Goal: Task Accomplishment & Management: Use online tool/utility

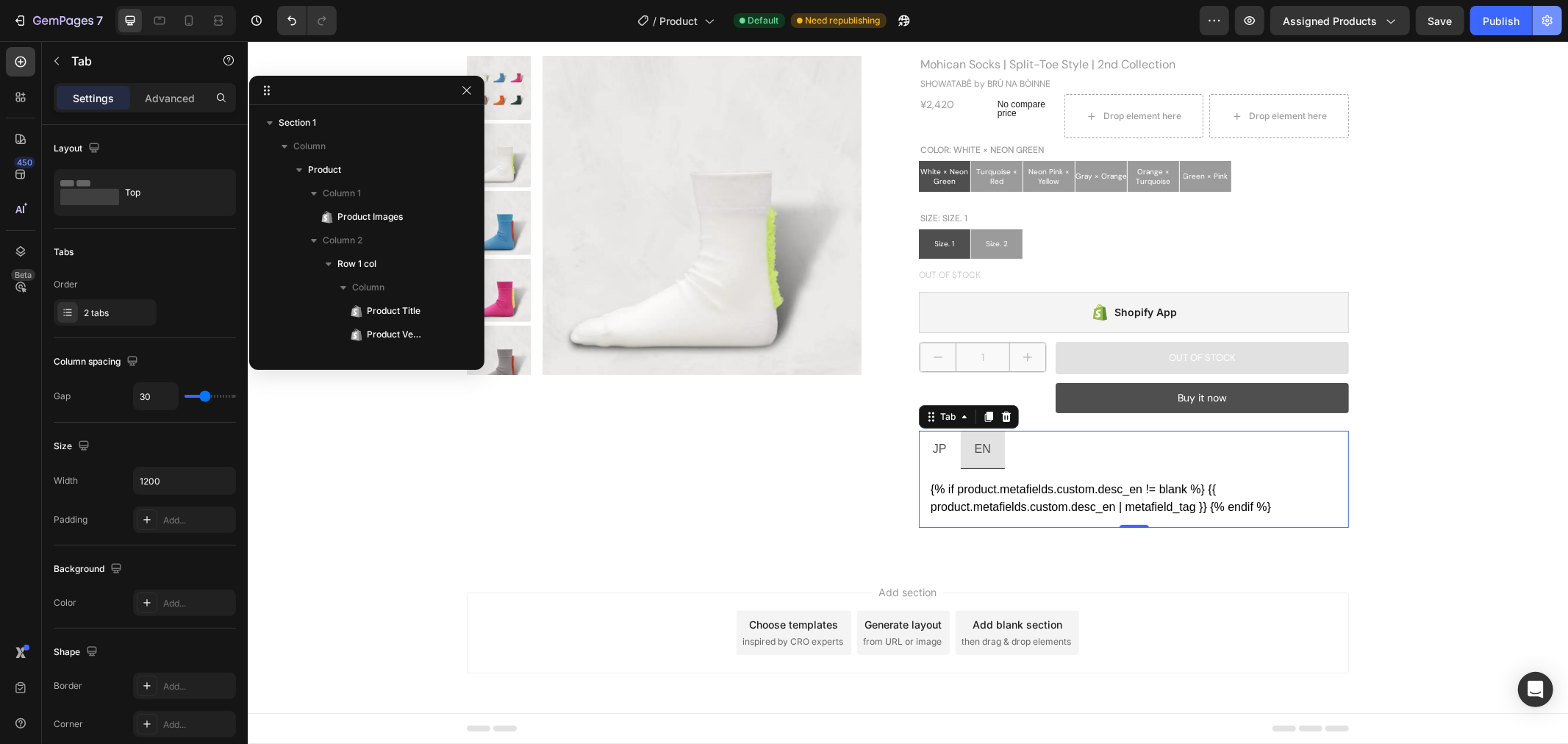
scroll to position [251, 0]
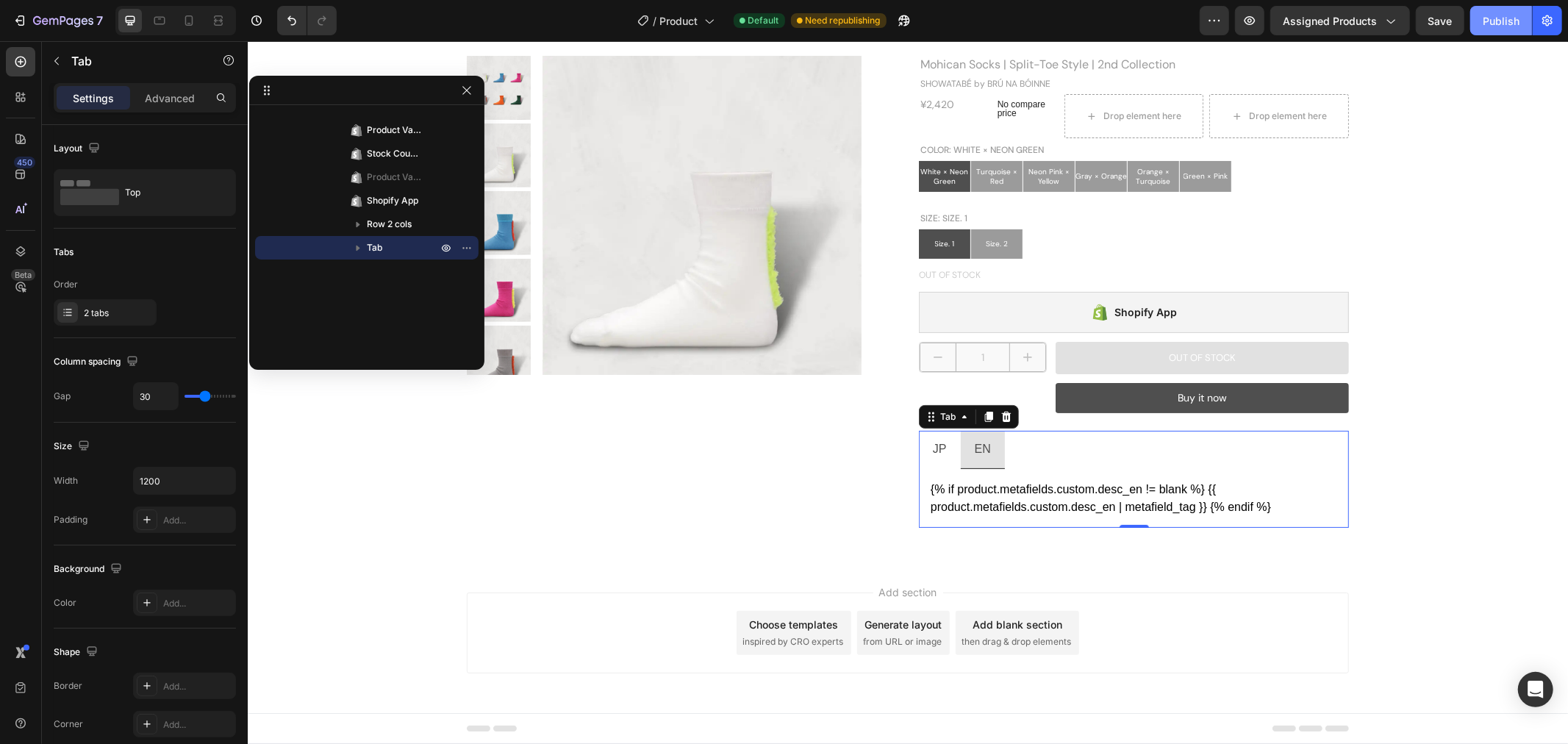
click at [1498, 20] on div "Publish" at bounding box center [1501, 21] width 37 height 15
click at [464, 92] on icon "button" at bounding box center [467, 90] width 8 height 8
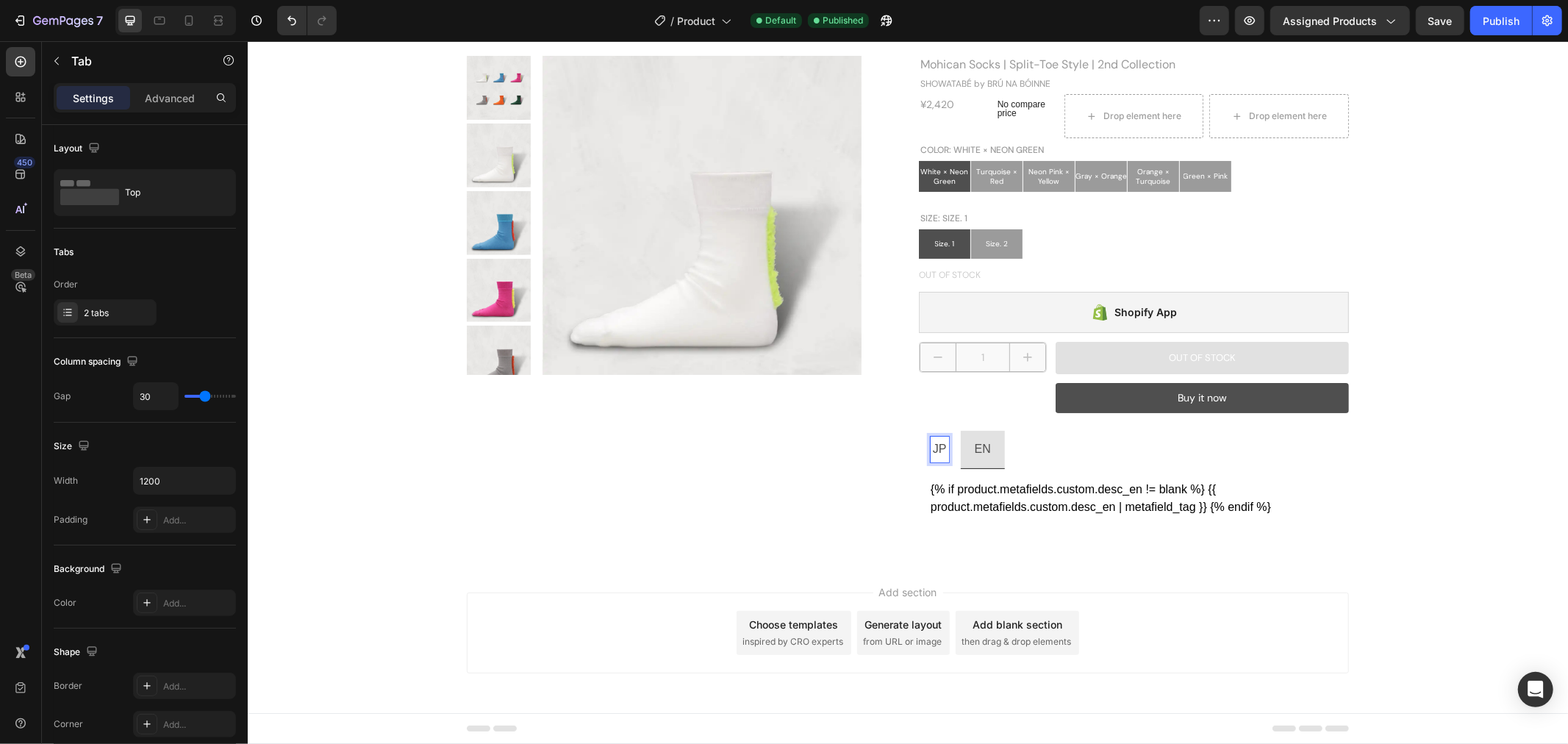
click at [1104, 456] on ul "JP EN" at bounding box center [1133, 449] width 430 height 38
click at [939, 465] on li "JP" at bounding box center [939, 449] width 42 height 38
click at [1026, 501] on div "{% if product.metafields.custom.desc_ja != blank %} {{ product.metafields.custo…" at bounding box center [1133, 498] width 407 height 35
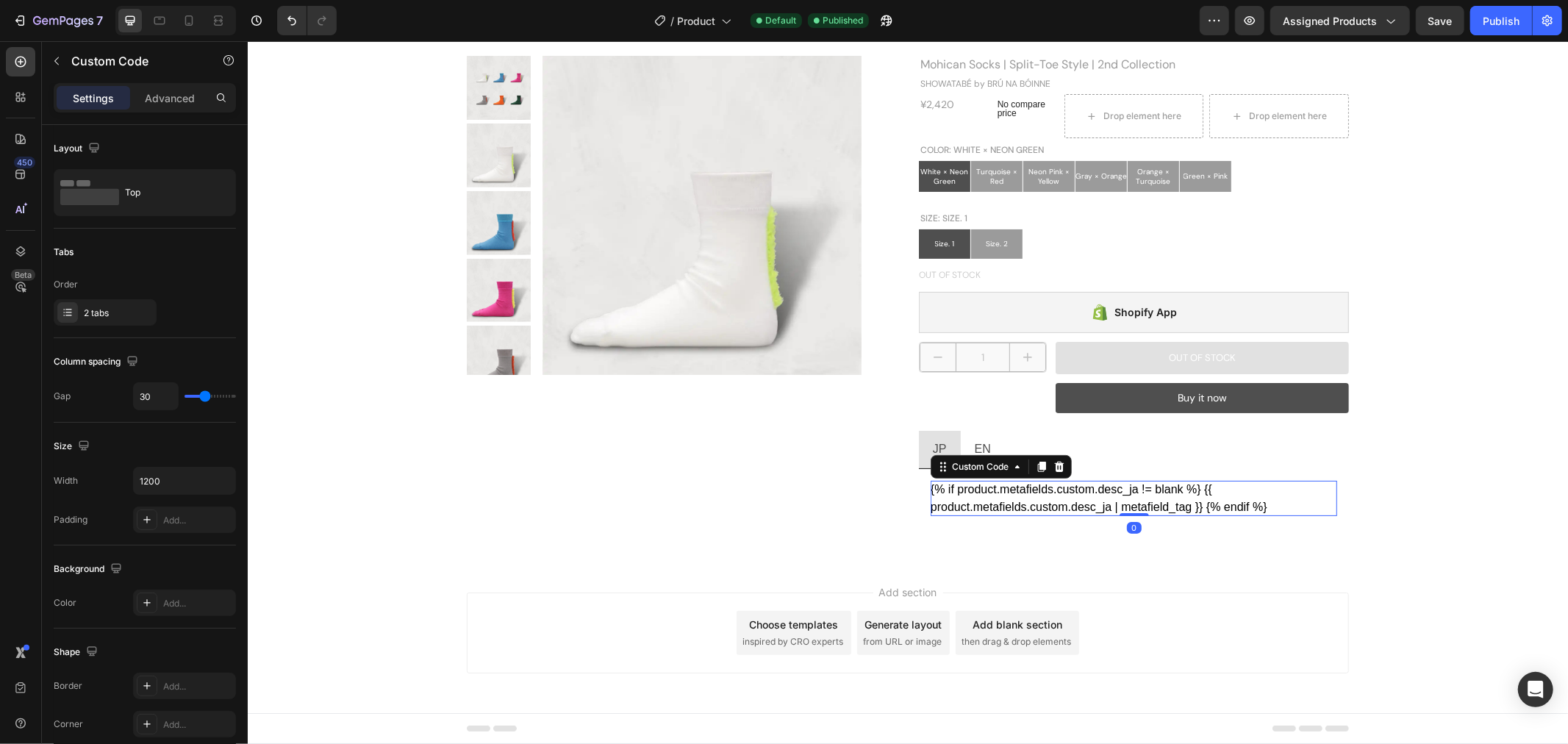
click at [1026, 501] on div "{% if product.metafields.custom.desc_ja != blank %} {{ product.metafields.custo…" at bounding box center [1133, 498] width 407 height 35
click at [1250, 500] on div "{% if product.metafields.custom.desc_ja != blank %} {{ product.metafields.custo…" at bounding box center [1133, 498] width 407 height 35
click at [1011, 493] on div "{% if product.metafields.custom.desc_ja != blank %} {{ product.metafields.custo…" at bounding box center [1133, 498] width 407 height 35
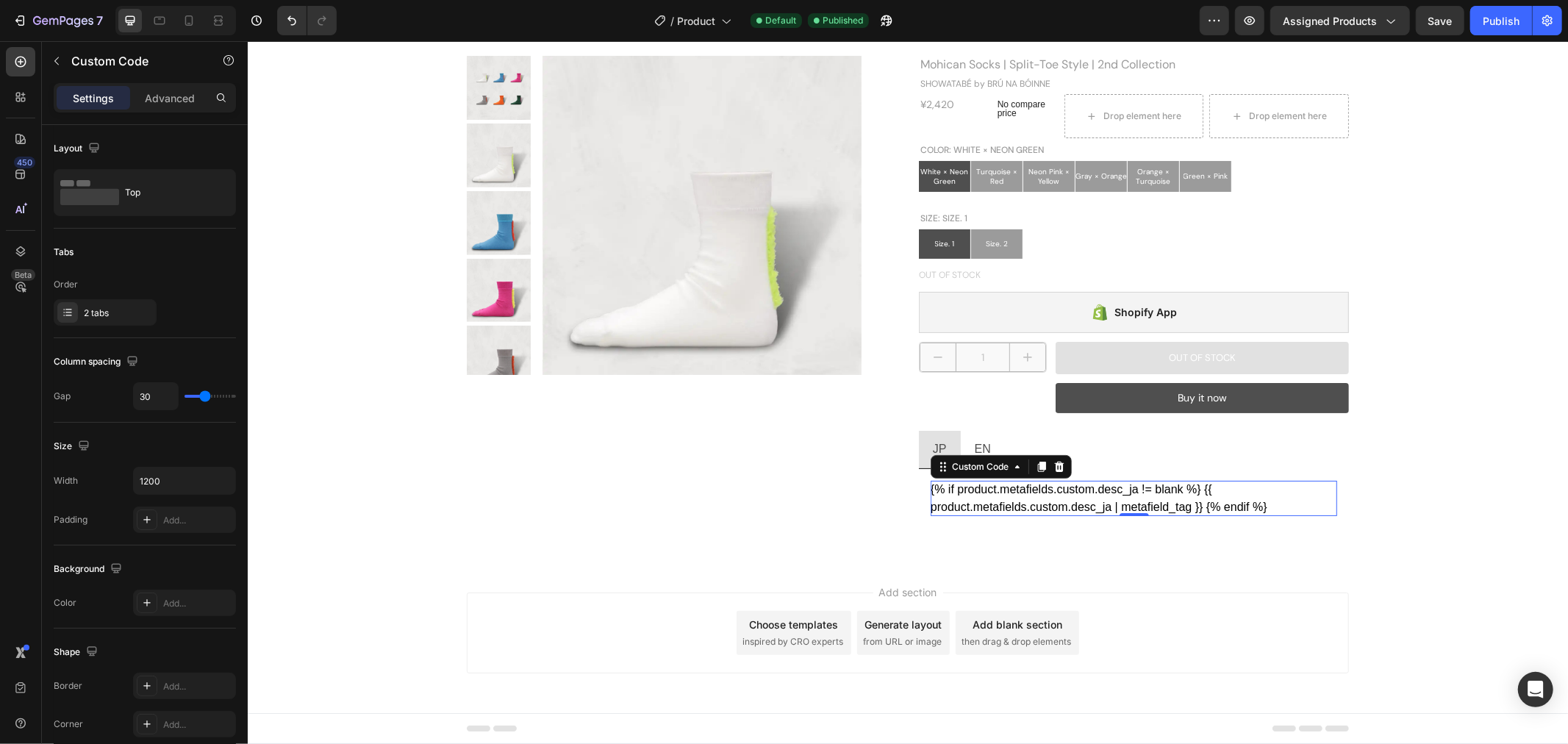
click at [1011, 493] on div "{% if product.metafields.custom.desc_ja != blank %} {{ product.metafields.custo…" at bounding box center [1133, 498] width 407 height 35
click at [996, 469] on div "Custom Code" at bounding box center [980, 466] width 62 height 14
click at [1288, 494] on div "{% if product.metafields.custom.desc_ja != blank %} {{ product.metafields.custo…" at bounding box center [1133, 498] width 407 height 35
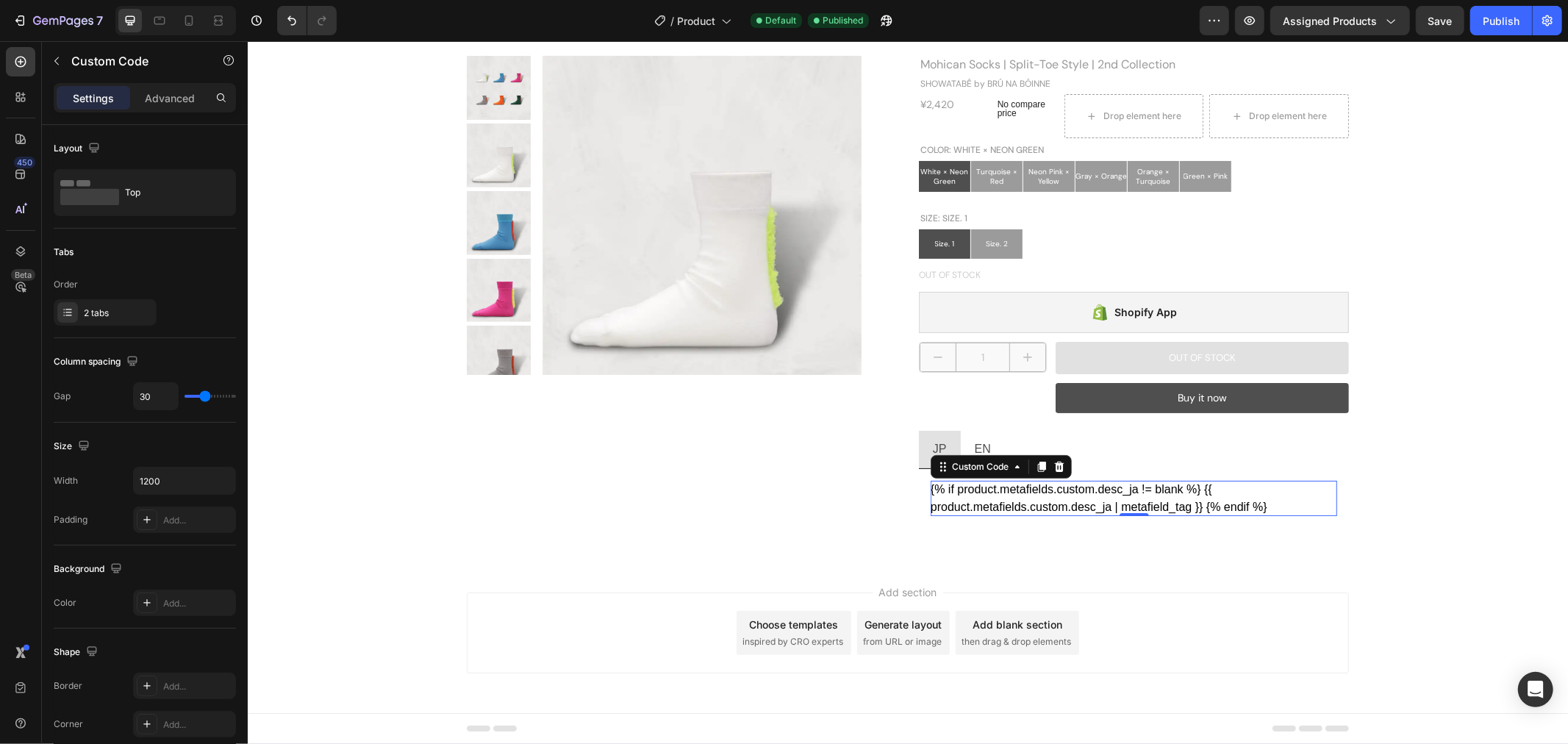
click at [1288, 494] on div "{% if product.metafields.custom.desc_ja != blank %} {{ product.metafields.custo…" at bounding box center [1133, 498] width 407 height 35
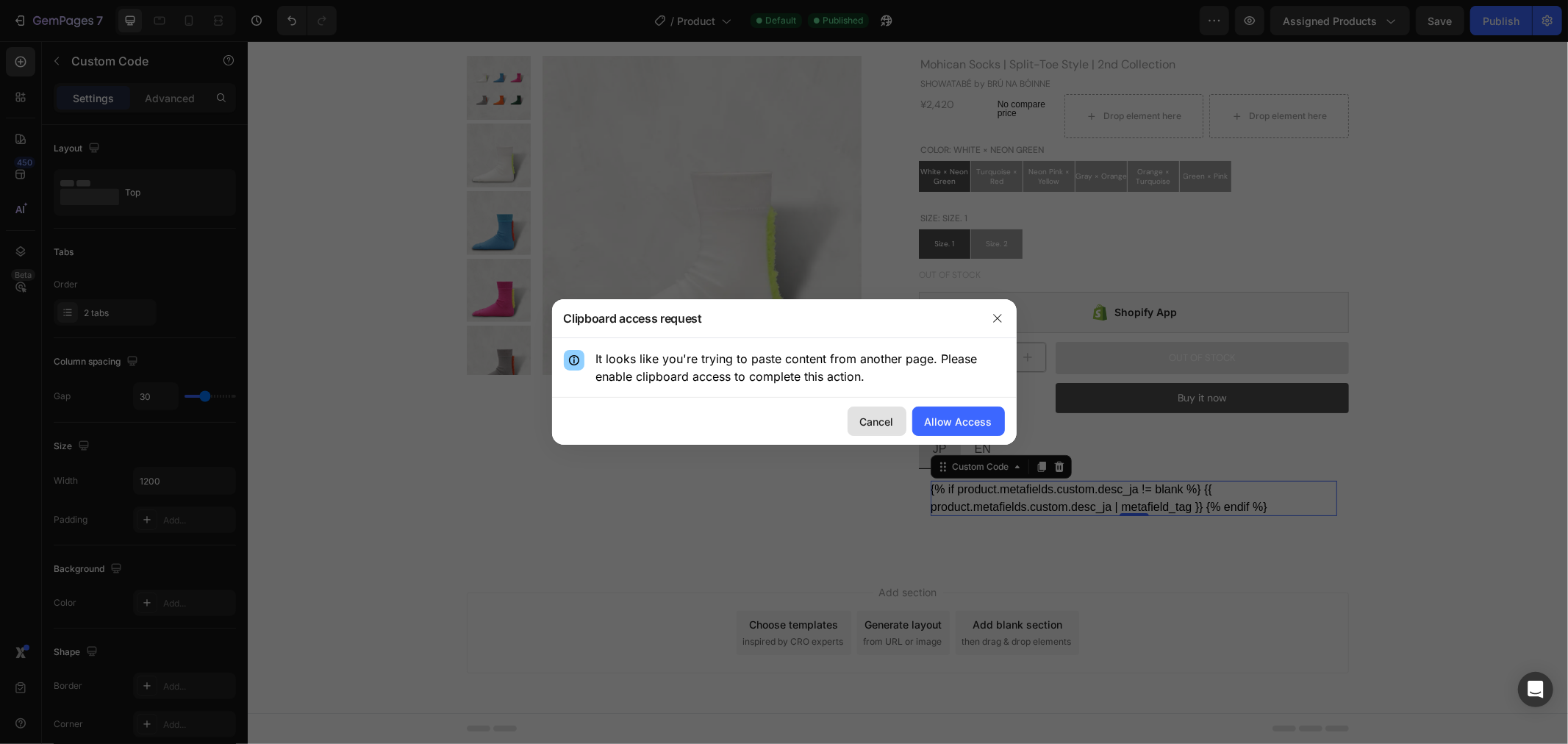
click at [890, 421] on div "Cancel" at bounding box center [877, 421] width 34 height 15
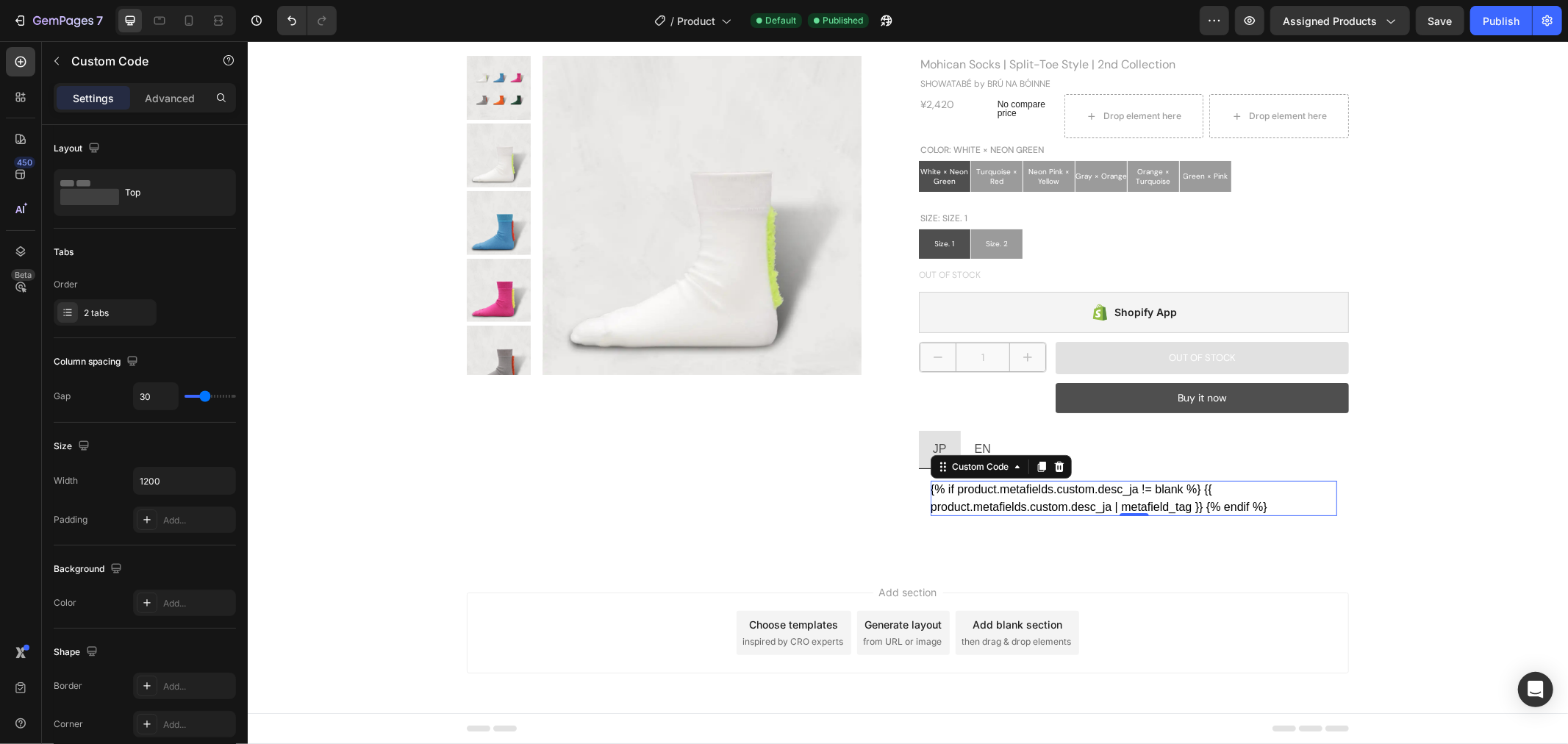
click at [1183, 503] on div "{% if product.metafields.custom.desc_ja != blank %} {{ product.metafields.custo…" at bounding box center [1133, 498] width 407 height 35
click at [1013, 473] on div "Custom Code" at bounding box center [979, 466] width 92 height 18
click at [1036, 511] on div "{% if product.metafields.custom.desc_ja != blank %} {{ product.metafields.custo…" at bounding box center [1133, 498] width 407 height 35
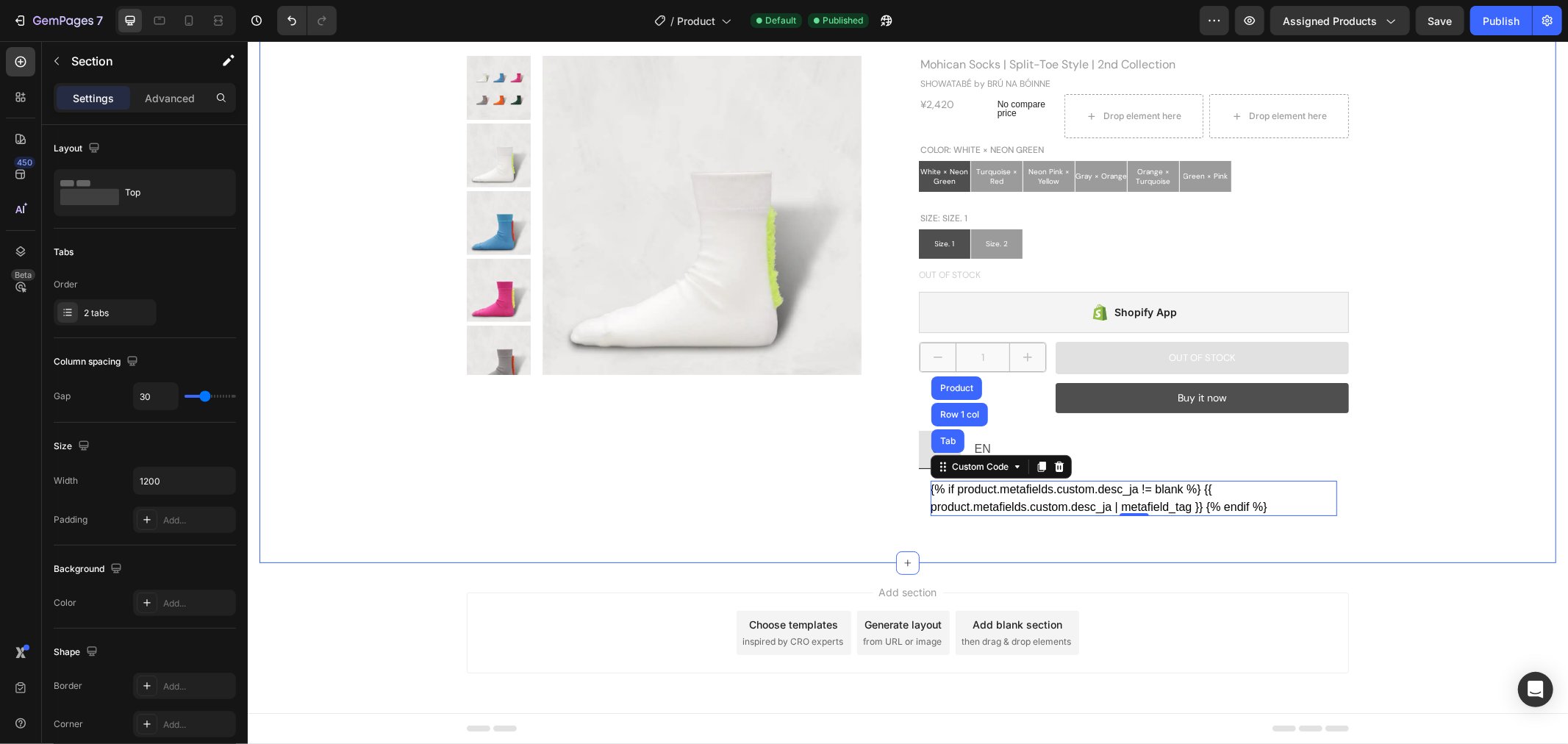
click at [1433, 489] on div "Product Images Mohican Socks | Split-Toe Style | 2nd Collection Product Title S…" at bounding box center [907, 291] width 1275 height 472
click at [1417, 640] on div "Add section Choose templates inspired by CRO experts Generate layout from URL o…" at bounding box center [907, 653] width 1321 height 181
click at [1149, 502] on div "{% if product.metafields.custom.desc_ja != blank %} {{ product.metafields.custo…" at bounding box center [1133, 498] width 407 height 35
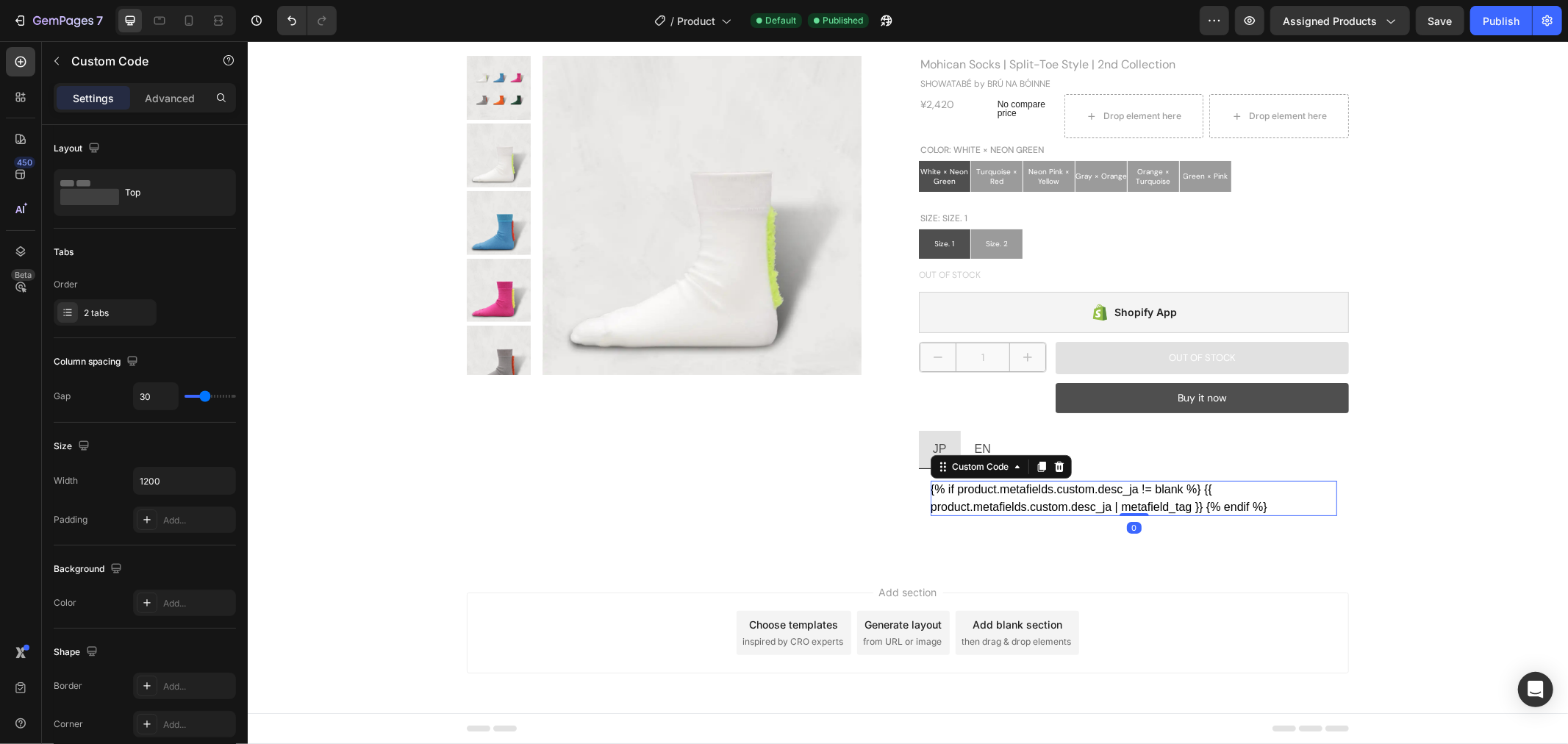
click at [1149, 502] on div "{% if product.metafields.custom.desc_ja != blank %} {{ product.metafields.custo…" at bounding box center [1133, 498] width 407 height 35
click at [1148, 502] on div "{% if product.metafields.custom.desc_ja != blank %} {{ product.metafields.custo…" at bounding box center [1133, 498] width 407 height 35
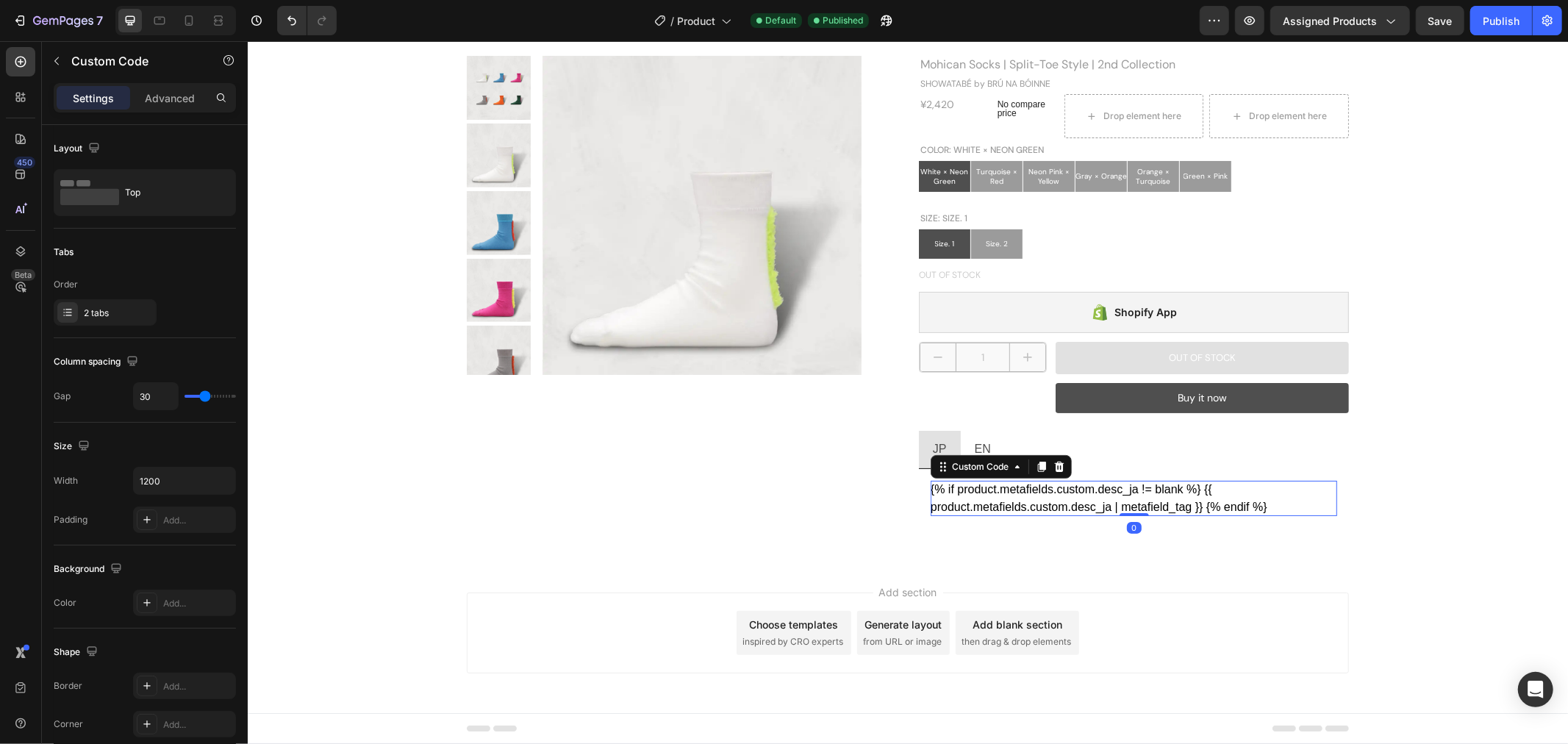
click at [1148, 502] on div "{% if product.metafields.custom.desc_ja != blank %} {{ product.metafields.custo…" at bounding box center [1133, 498] width 407 height 35
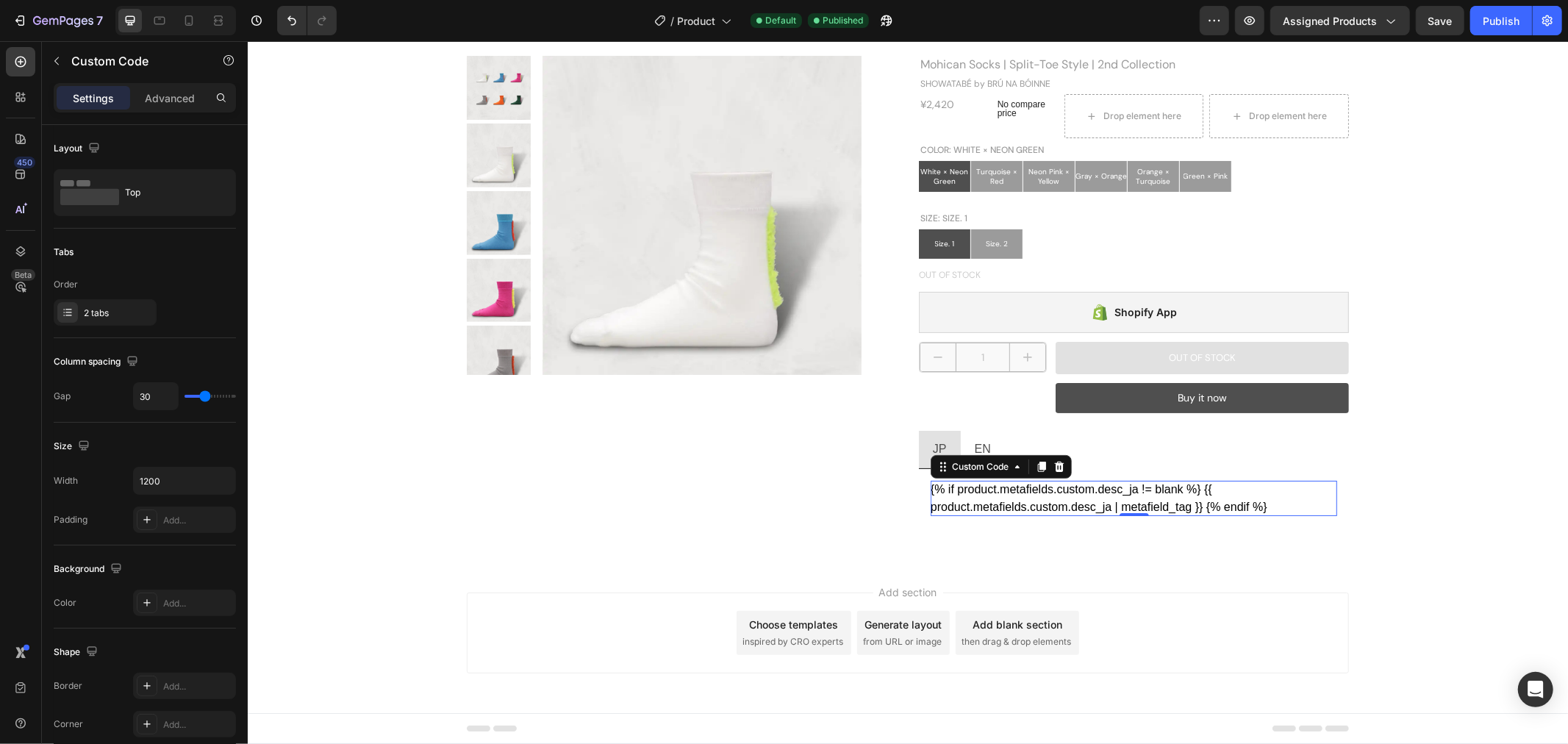
click at [1148, 502] on div "{% if product.metafields.custom.desc_ja != blank %} {{ product.metafields.custo…" at bounding box center [1133, 498] width 407 height 35
click at [155, 93] on p "Advanced" at bounding box center [170, 97] width 50 height 15
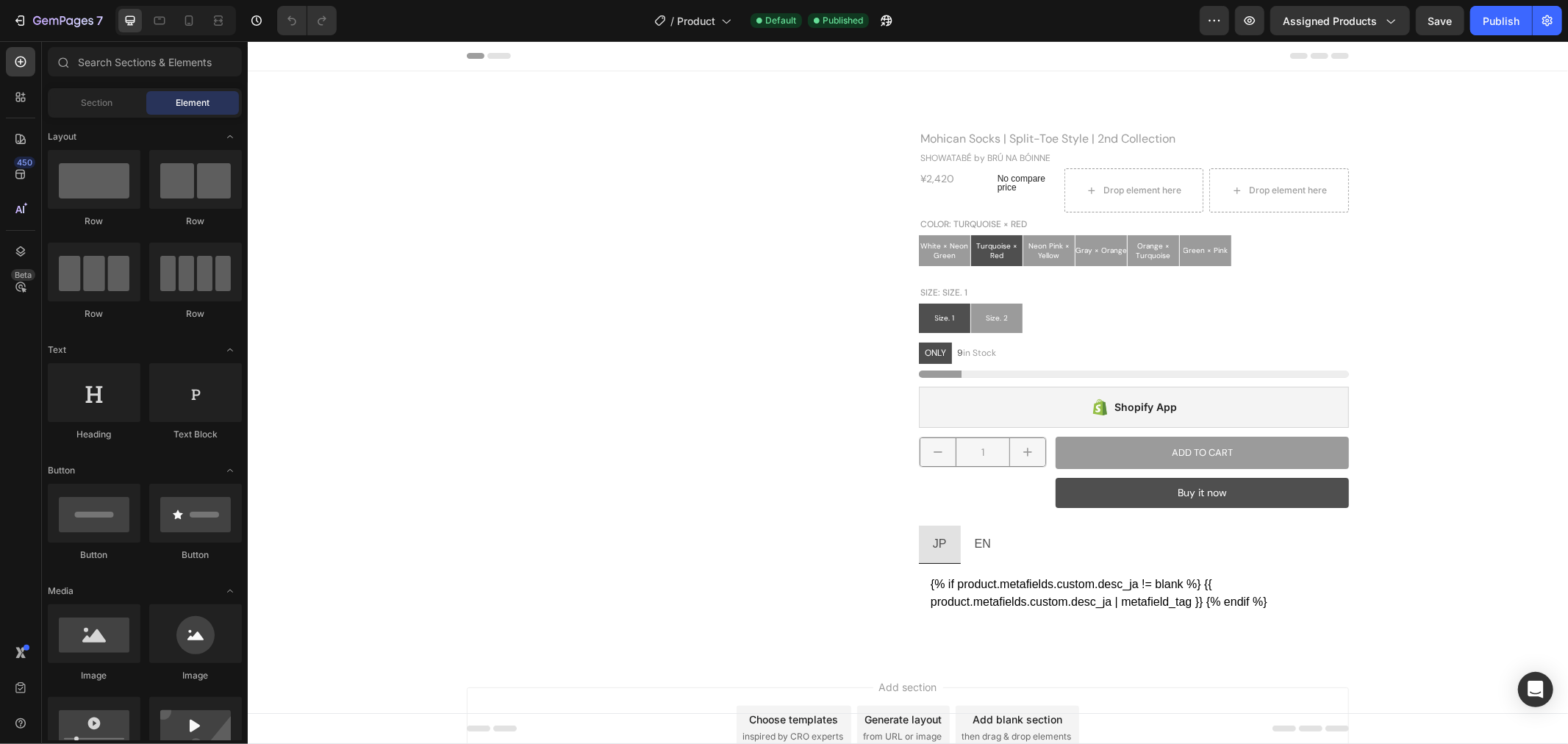
radio input "false"
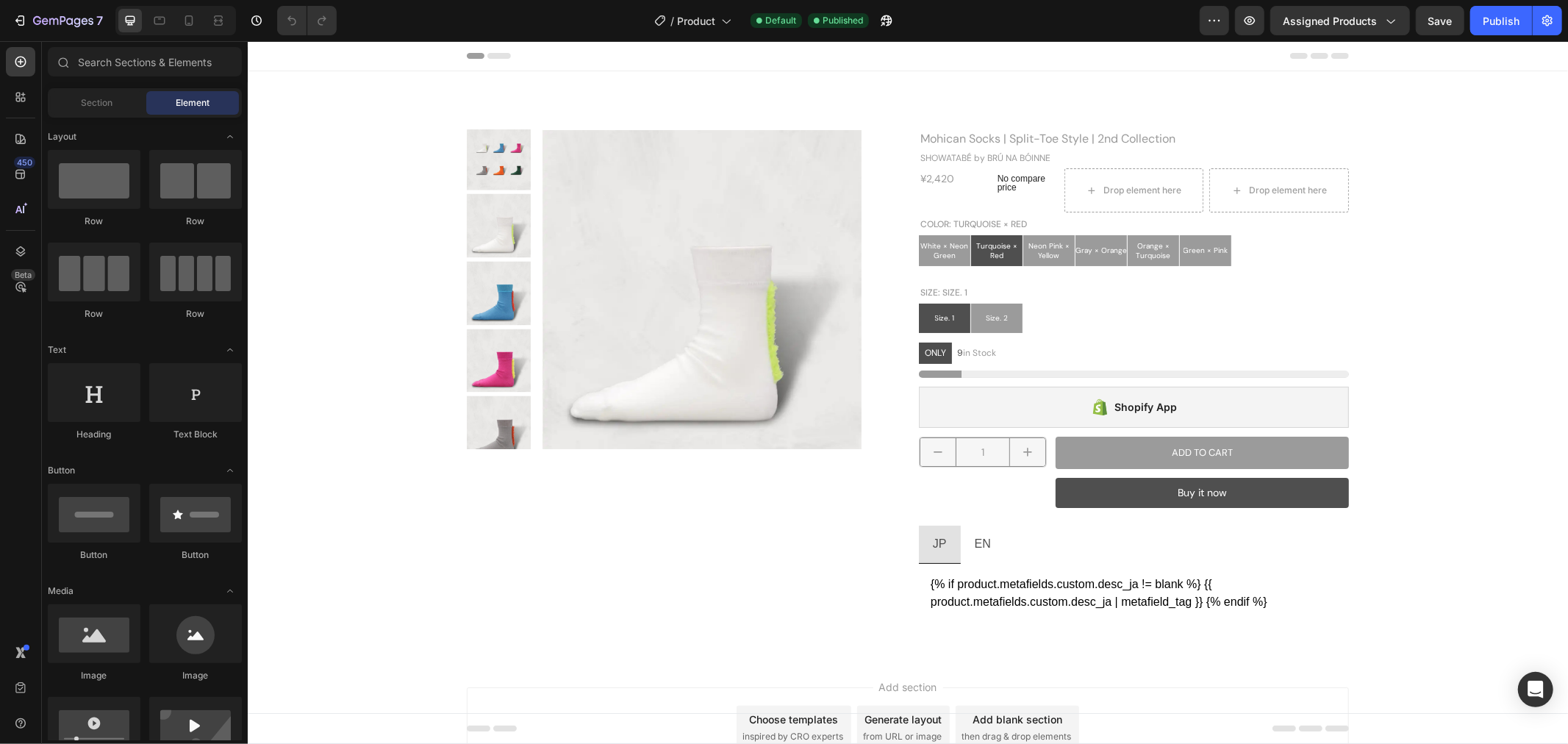
radio input "false"
click at [1112, 588] on div "{% if product.metafields.custom.desc_ja != blank %} {{ product.metafields.custo…" at bounding box center [1133, 592] width 407 height 35
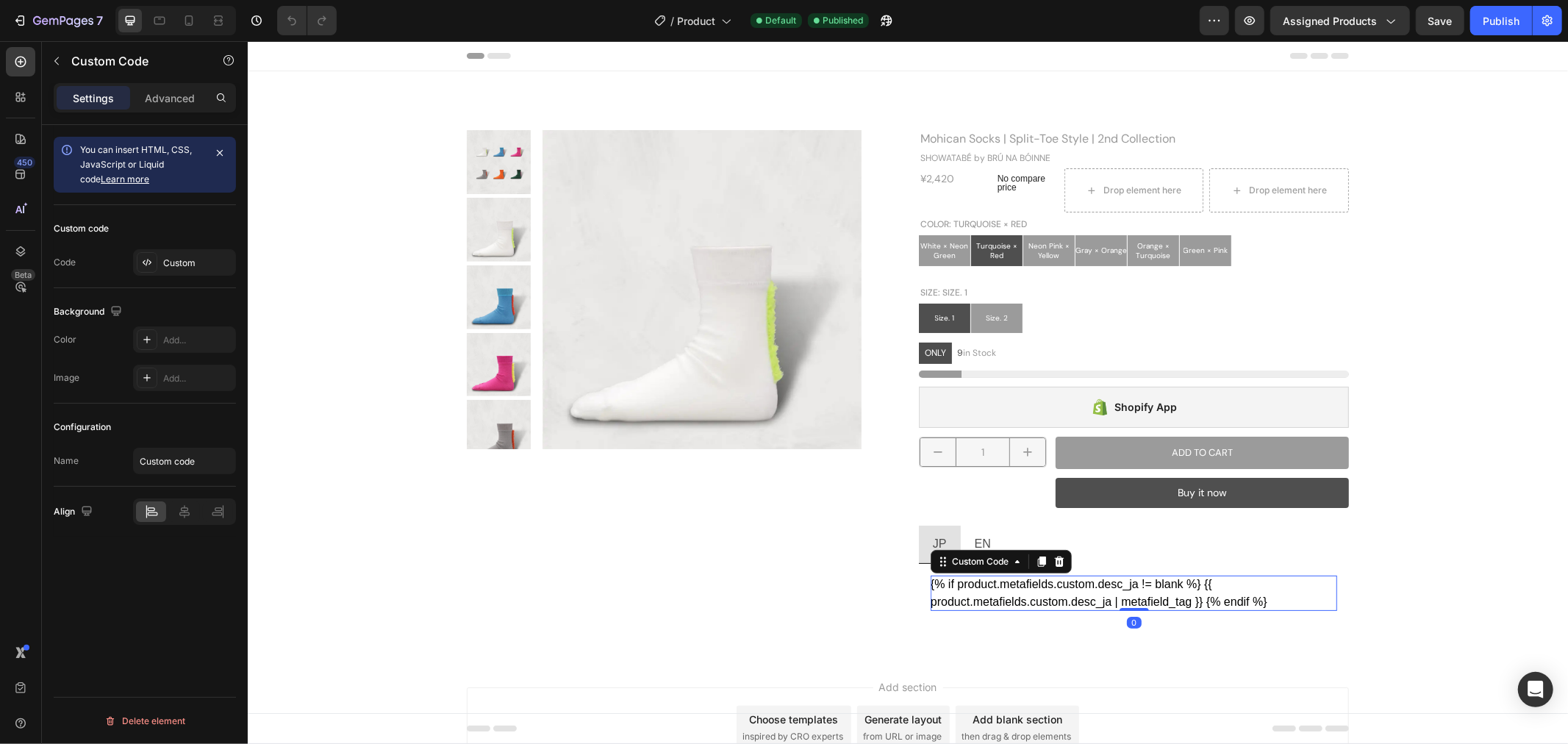
click at [1112, 588] on div "{% if product.metafields.custom.desc_ja != blank %} {{ product.metafields.custo…" at bounding box center [1133, 592] width 407 height 35
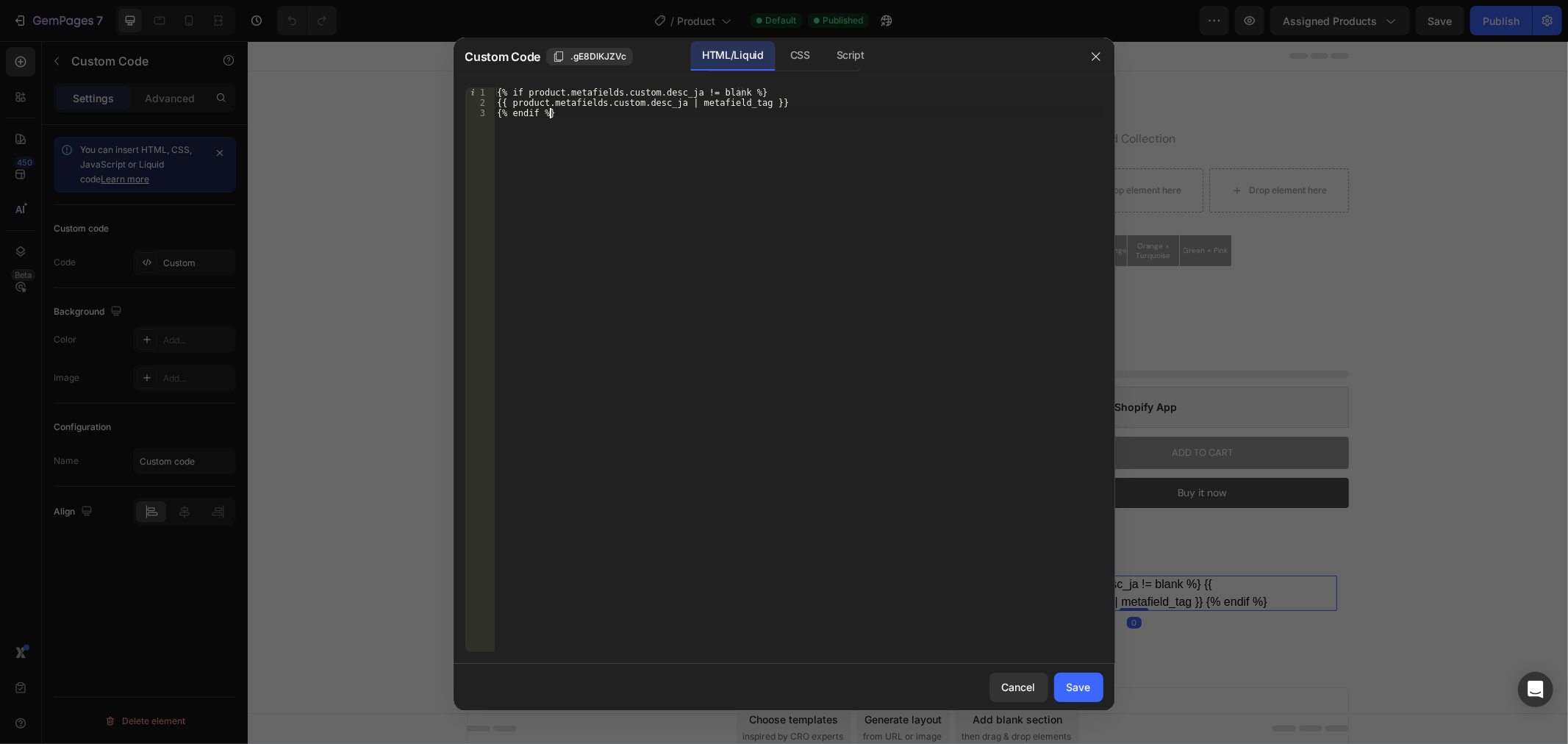
click at [653, 129] on div "{% if product.metafields.custom.desc_ja != blank %} {{ product.metafields.custo…" at bounding box center [798, 380] width 609 height 585
type textarea "{{ product.metafields.custom.desc_ja | metafield_tag }} {% endif %}"
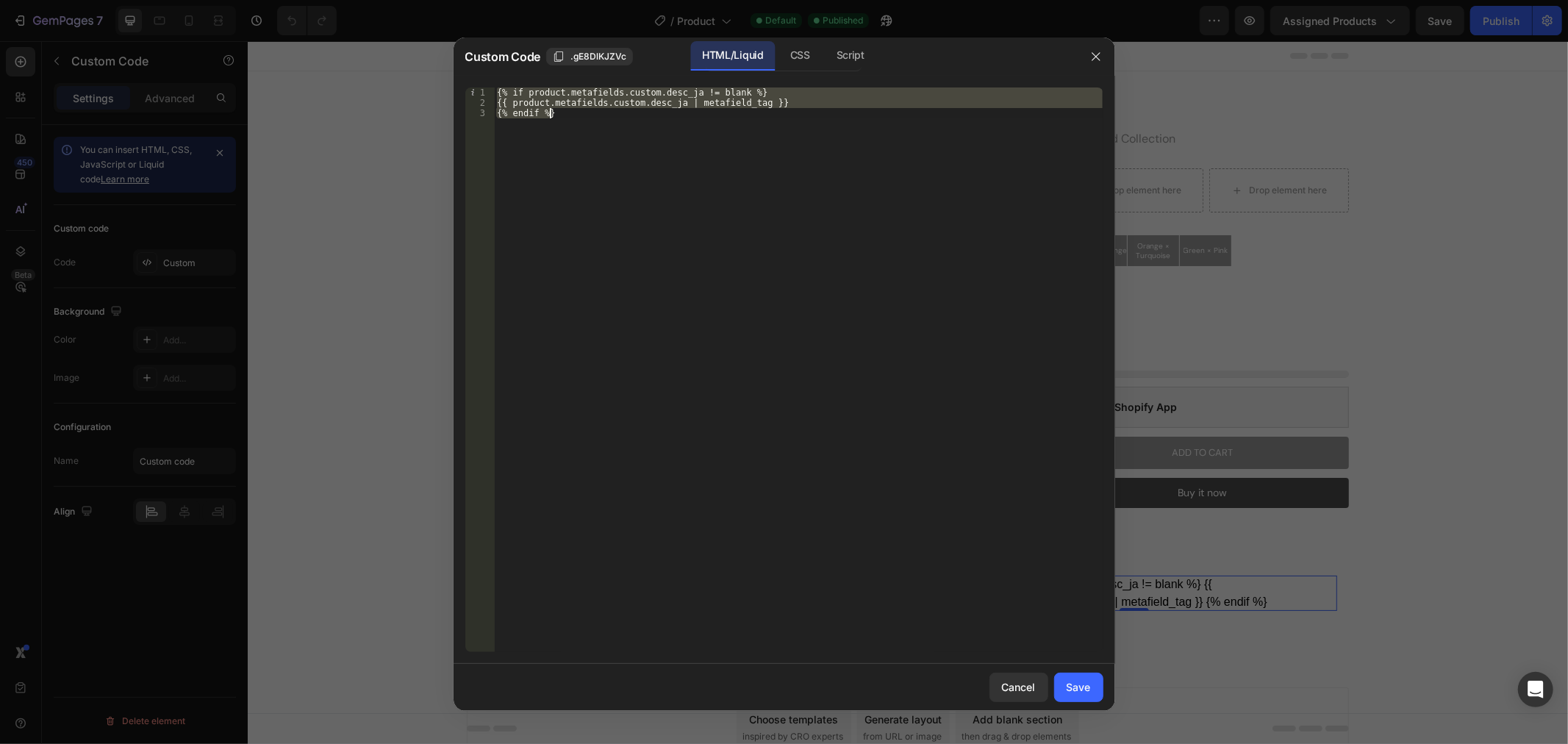
paste textarea
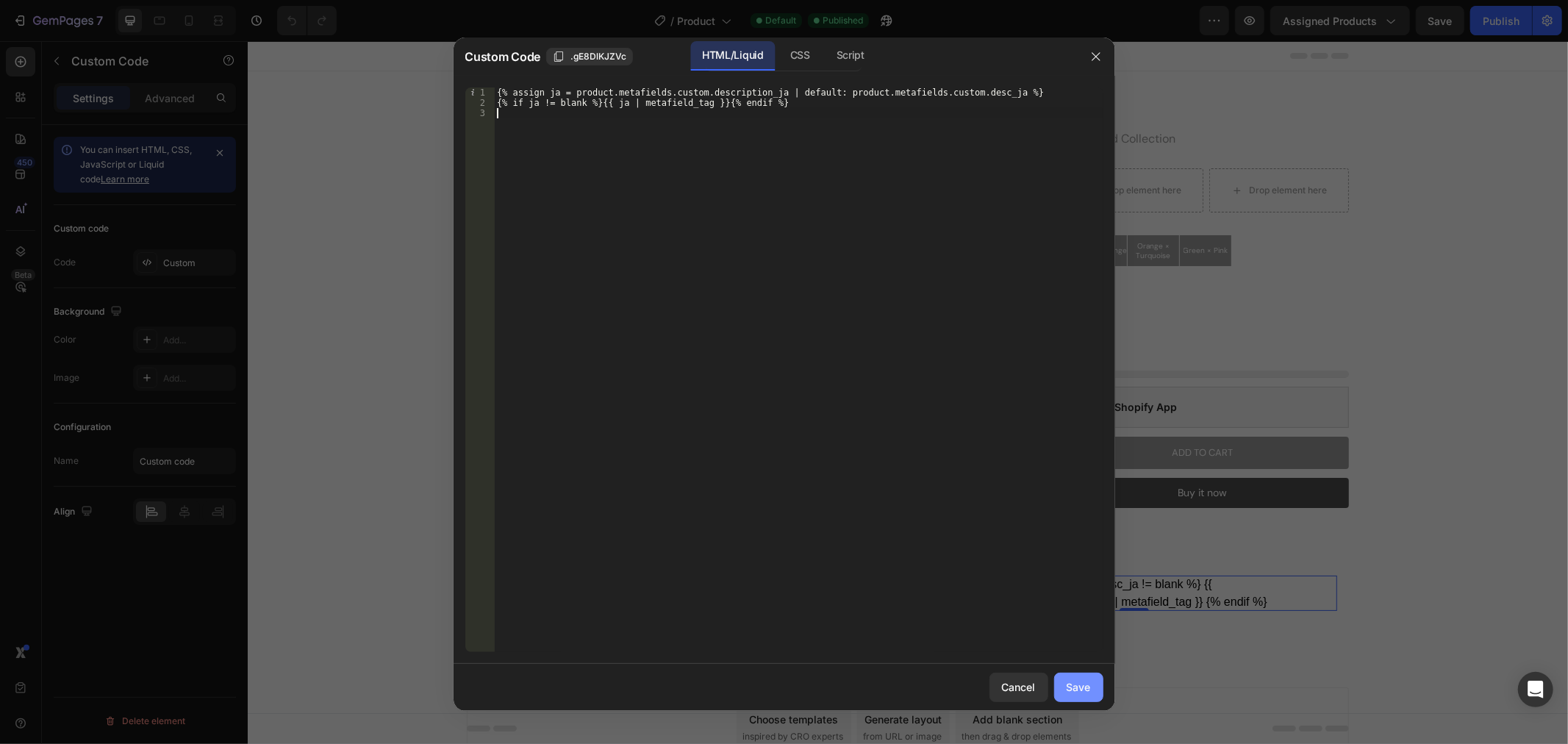
click at [1089, 695] on div "Save" at bounding box center [1079, 687] width 24 height 15
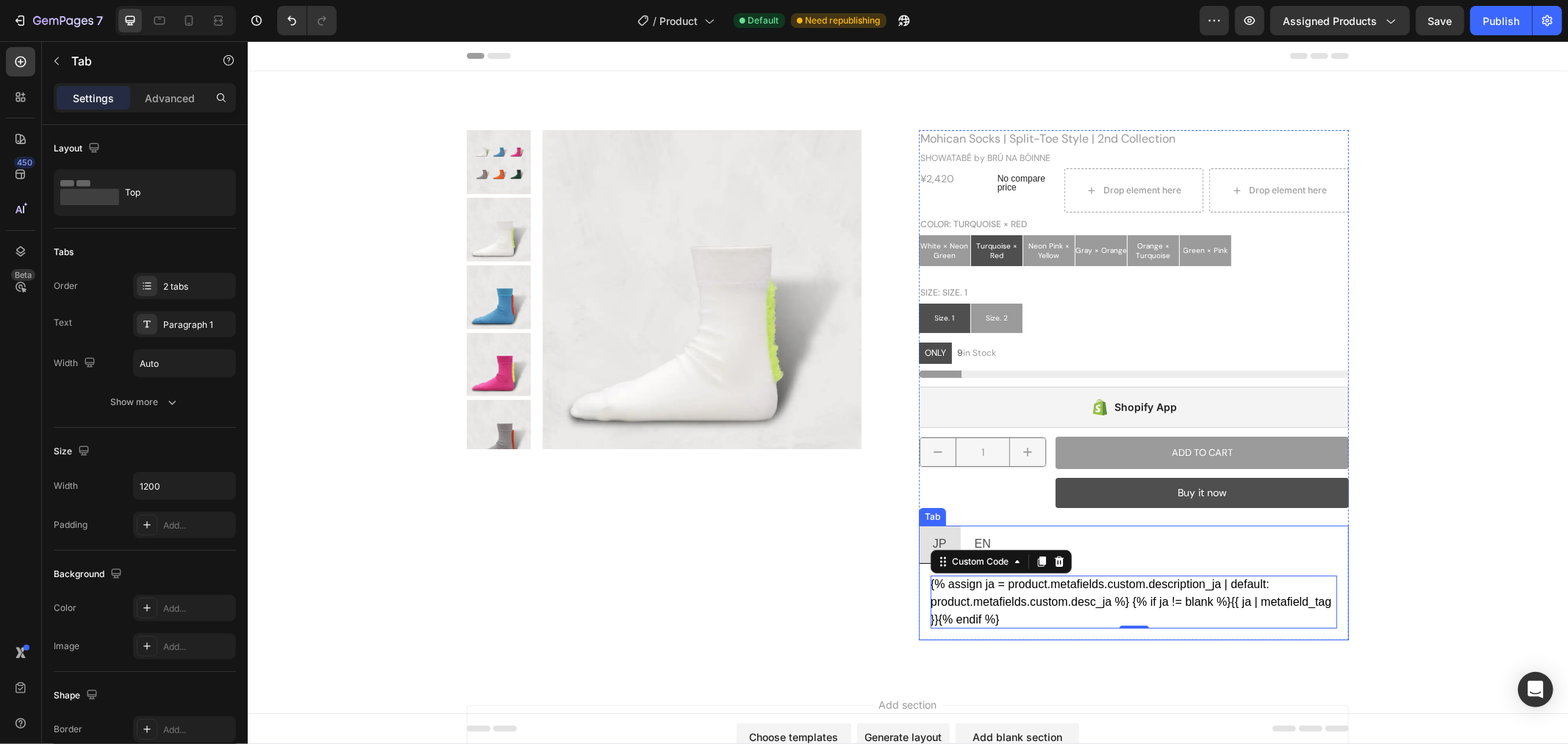
click at [992, 535] on li "EN" at bounding box center [981, 544] width 44 height 38
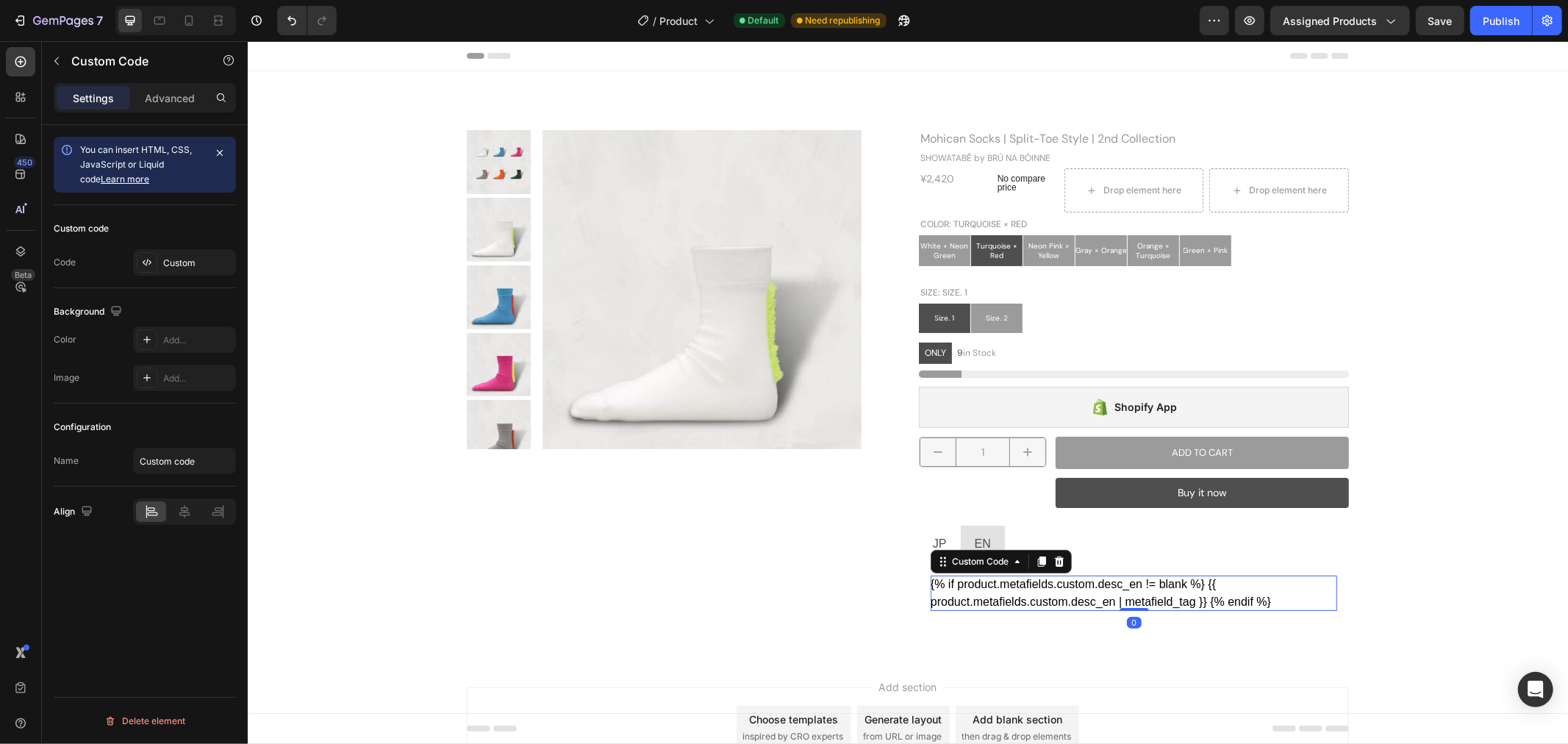
click at [1158, 592] on div "{% if product.metafields.custom.desc_en != blank %} {{ product.metafields.custo…" at bounding box center [1133, 592] width 407 height 35
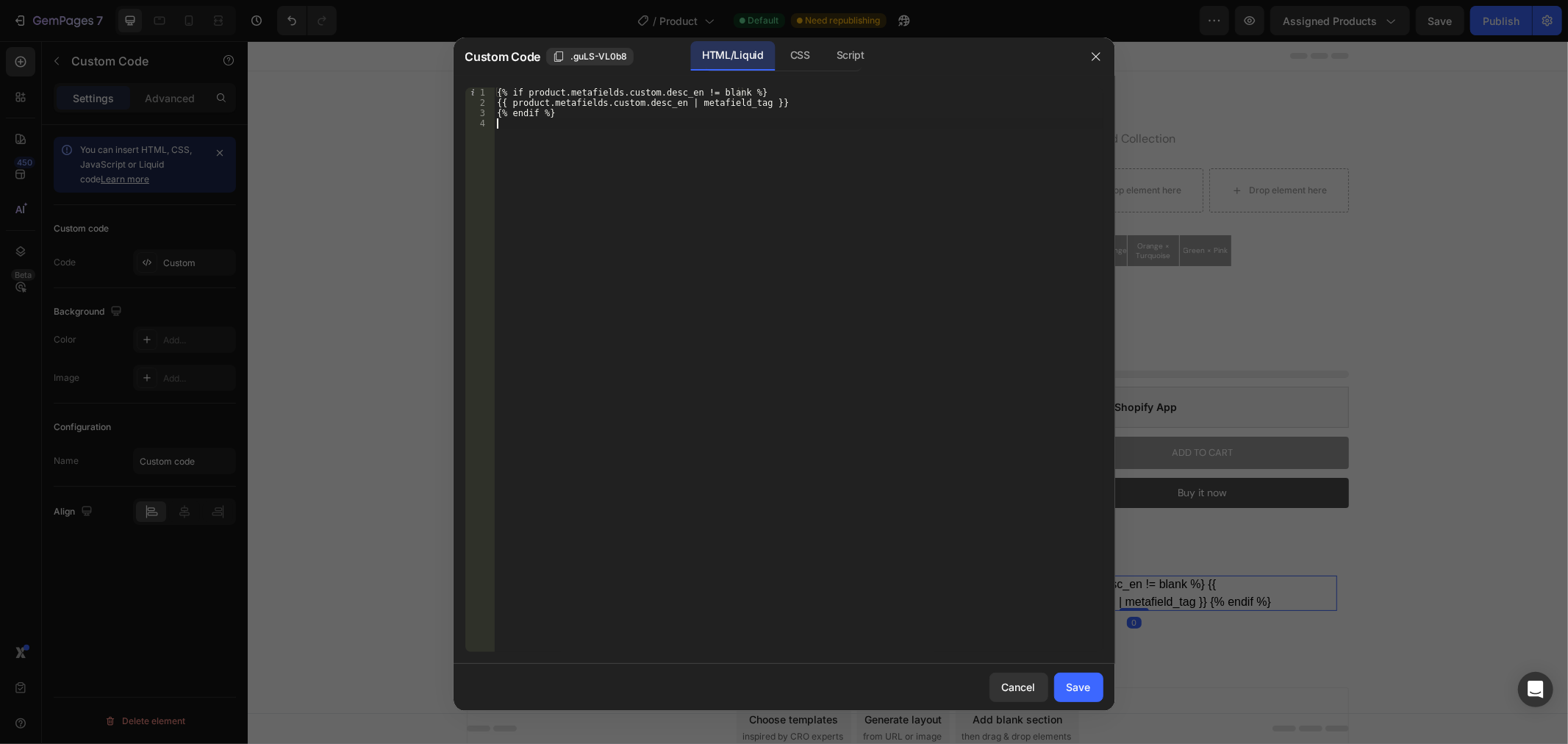
click at [800, 323] on div "{% if product.metafields.custom.desc_en != blank %} {{ product.metafields.custo…" at bounding box center [798, 380] width 609 height 585
type textarea "{% endif %}"
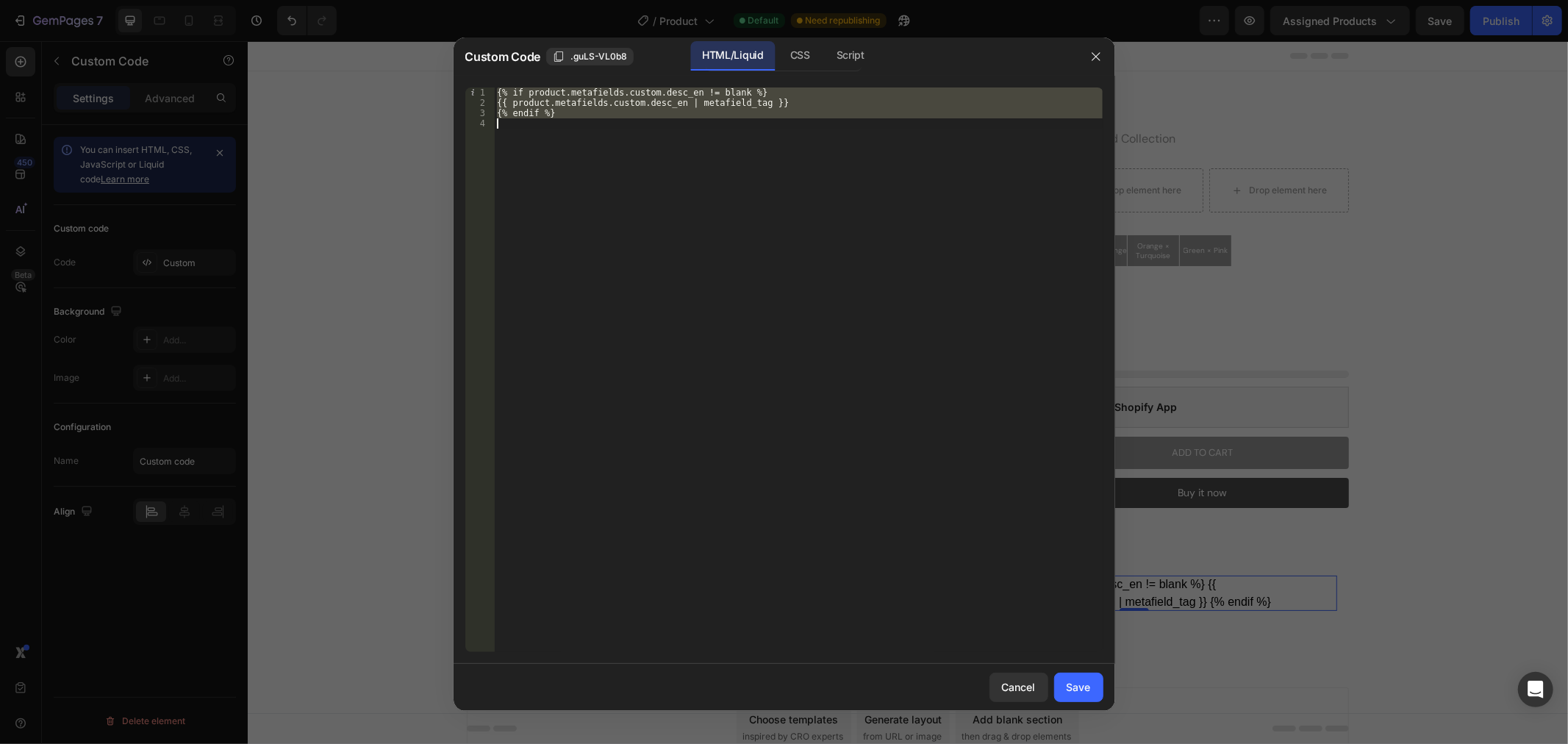
paste textarea
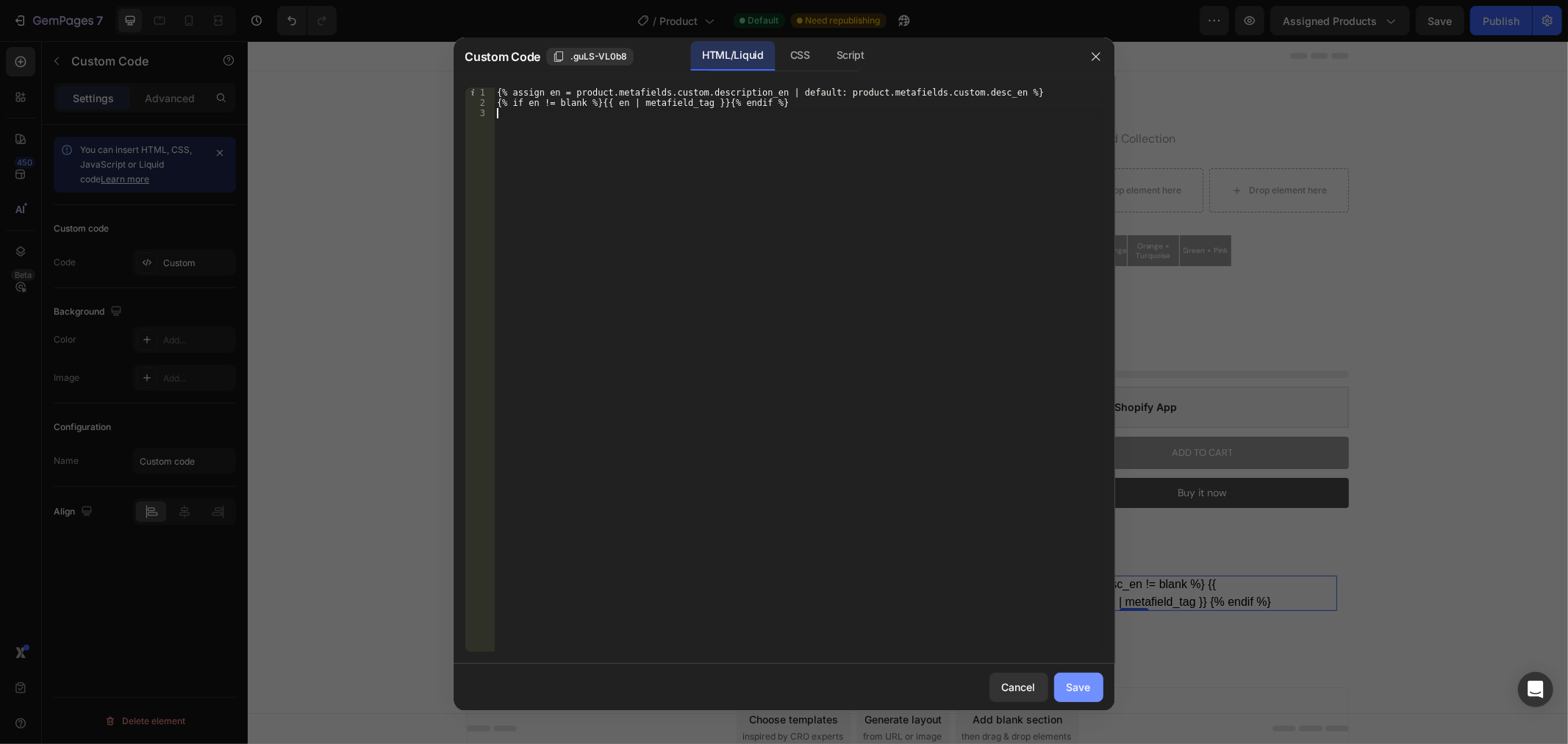
click at [1090, 687] on div "Save" at bounding box center [1079, 687] width 24 height 15
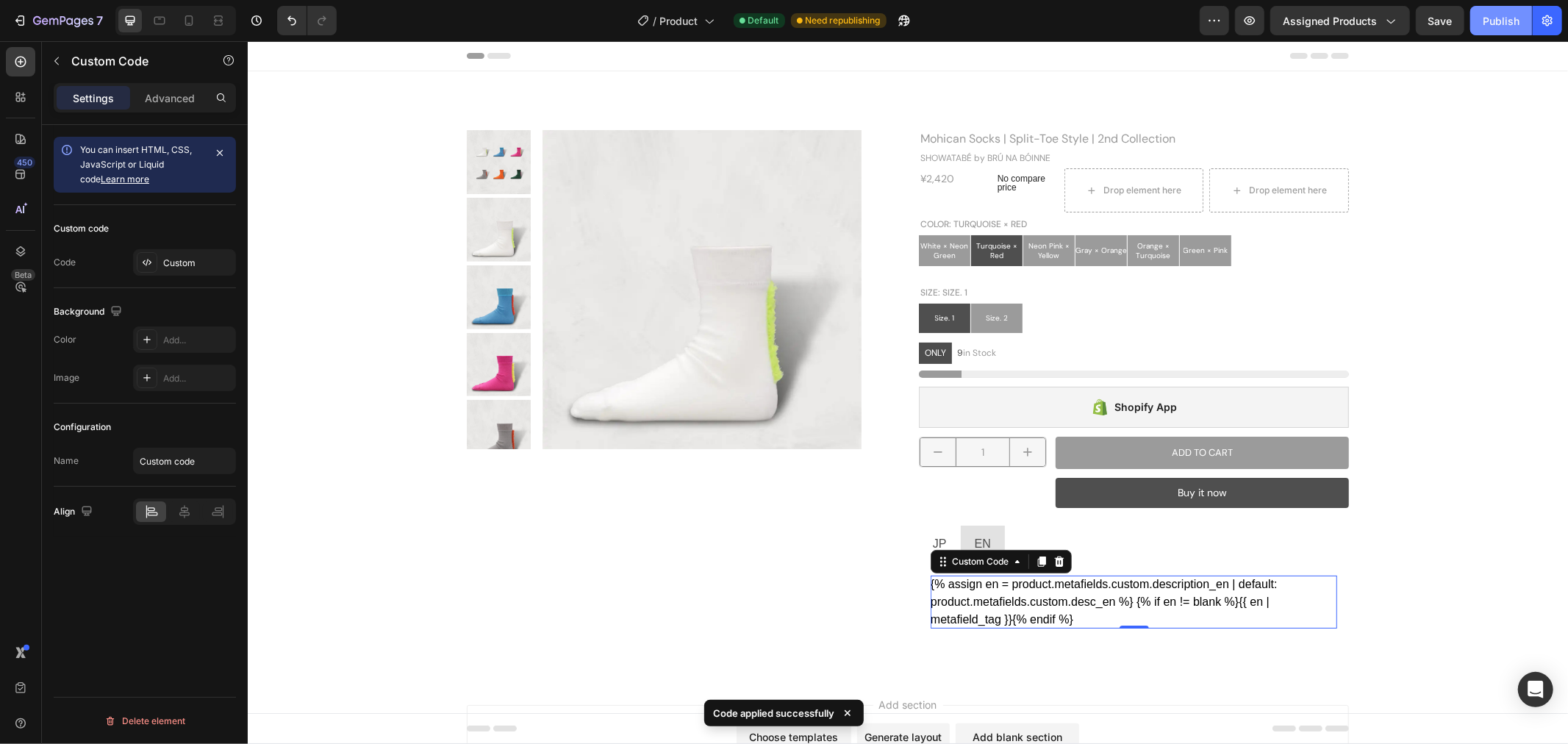
click at [1511, 21] on div "Publish" at bounding box center [1501, 21] width 37 height 15
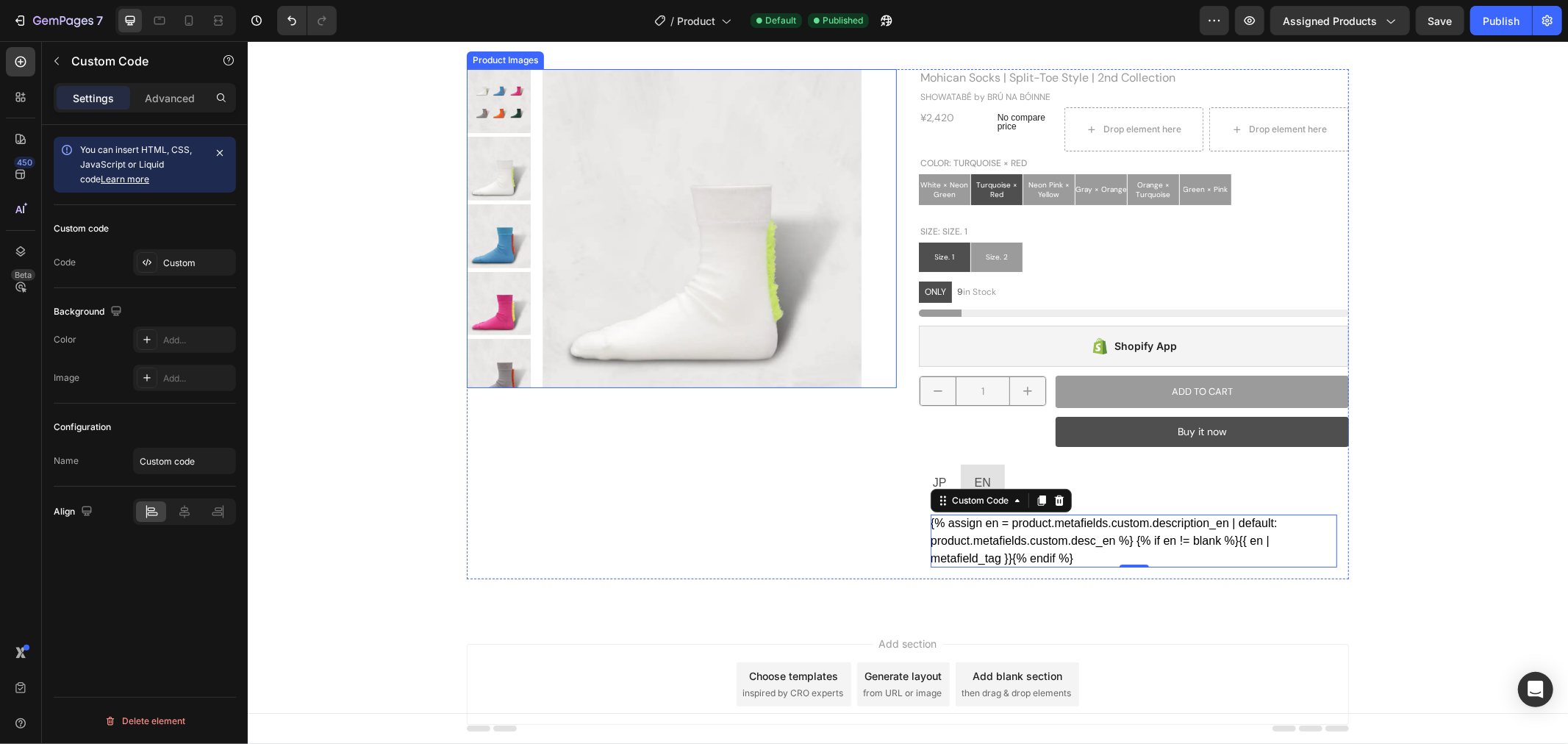
scroll to position [112, 0]
